Goal: Task Accomplishment & Management: Use online tool/utility

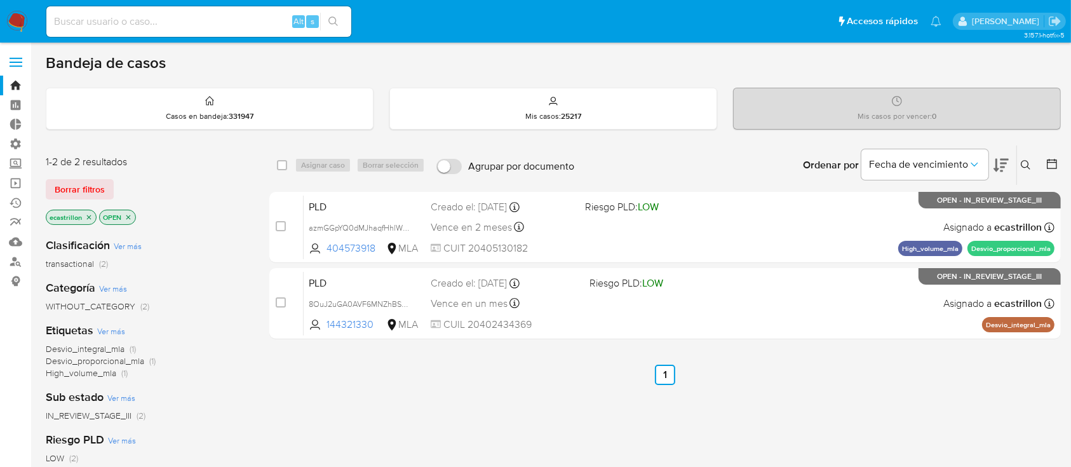
click at [279, 20] on input at bounding box center [198, 21] width 305 height 17
paste input "QB0HXbYWRTS9IEmbdnBBmWOH"
type input "QB0HXbYWRTS9IEmbdnBBmWOH"
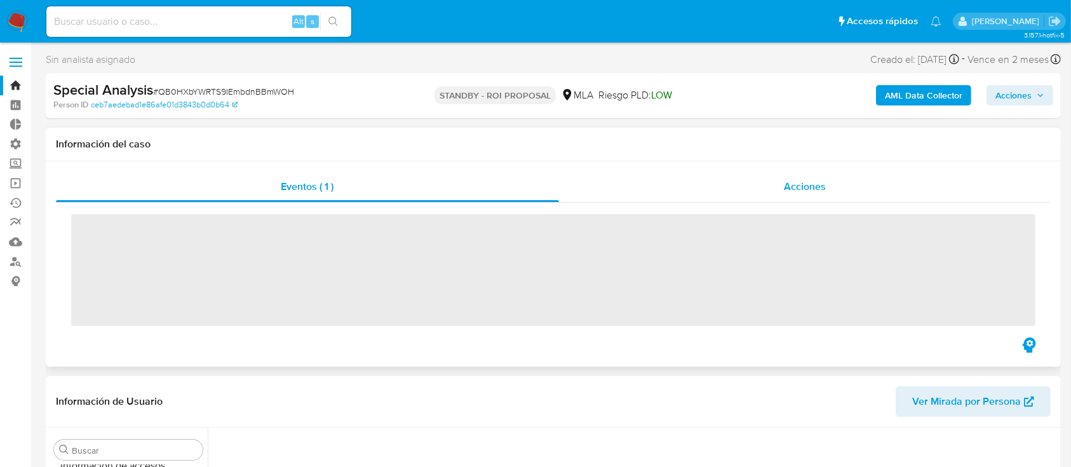
scroll to position [597, 0]
click at [635, 193] on div "Acciones" at bounding box center [805, 186] width 492 height 30
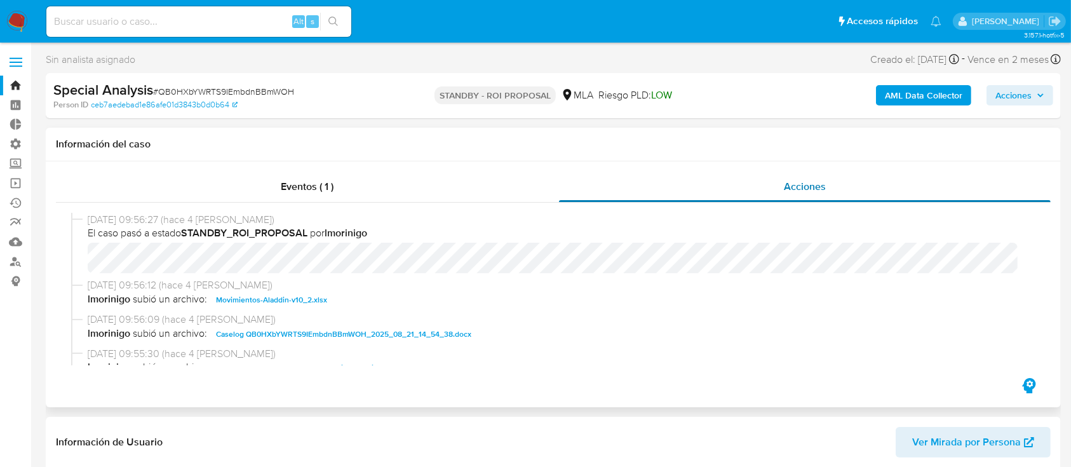
select select "10"
click at [239, 26] on input at bounding box center [198, 21] width 305 height 17
paste input "RXhNNFUEI9oWZYYpjoFNbf9n"
type input "RXhNNFUEI9oWZYYpjoFNbf9n"
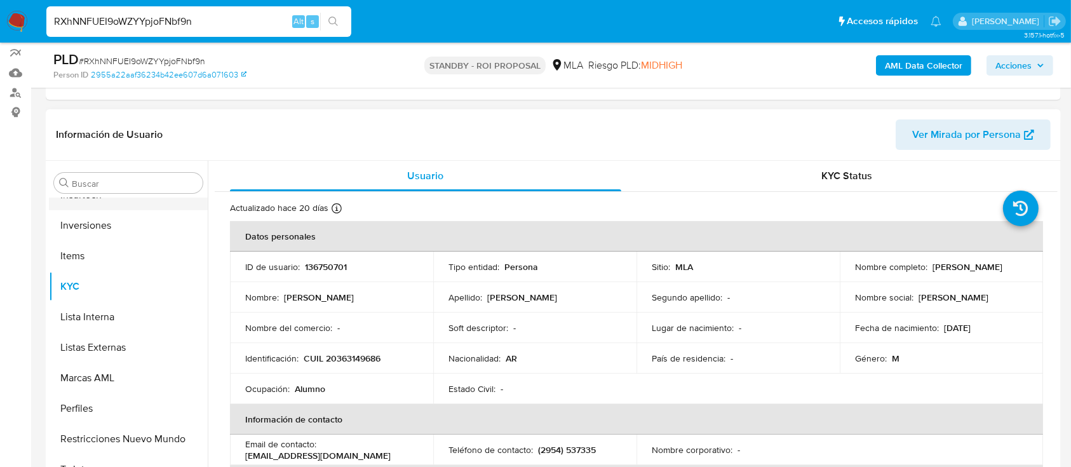
scroll to position [174, 0]
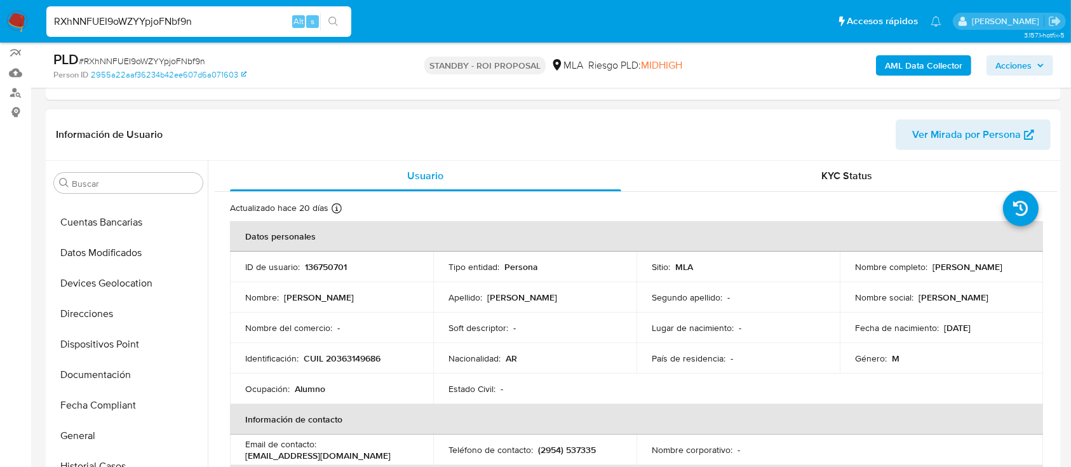
select select "10"
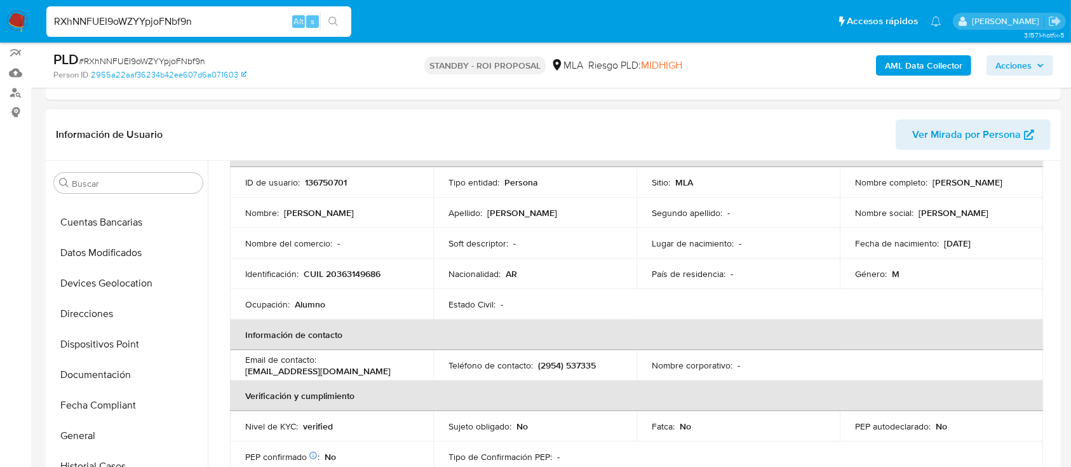
click at [326, 368] on p "[EMAIL_ADDRESS][DOMAIN_NAME]" at bounding box center [317, 370] width 145 height 11
click at [342, 368] on p "[EMAIL_ADDRESS][DOMAIN_NAME]" at bounding box center [317, 370] width 145 height 11
drag, startPoint x: 366, startPoint y: 368, endPoint x: 244, endPoint y: 371, distance: 121.3
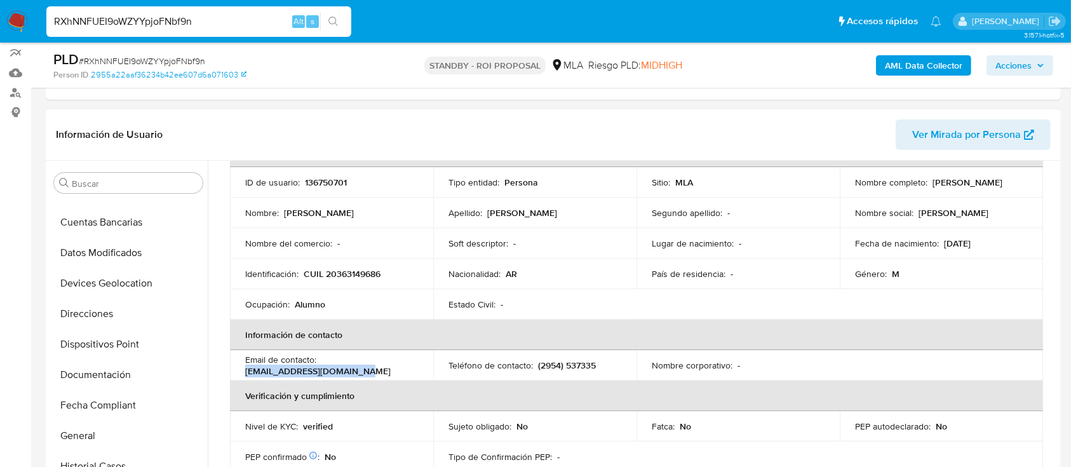
click at [245, 371] on div "Email de contacto : [EMAIL_ADDRESS][DOMAIN_NAME]" at bounding box center [331, 365] width 173 height 23
copy p "[EMAIL_ADDRESS][DOMAIN_NAME]"
